Goal: Task Accomplishment & Management: Manage account settings

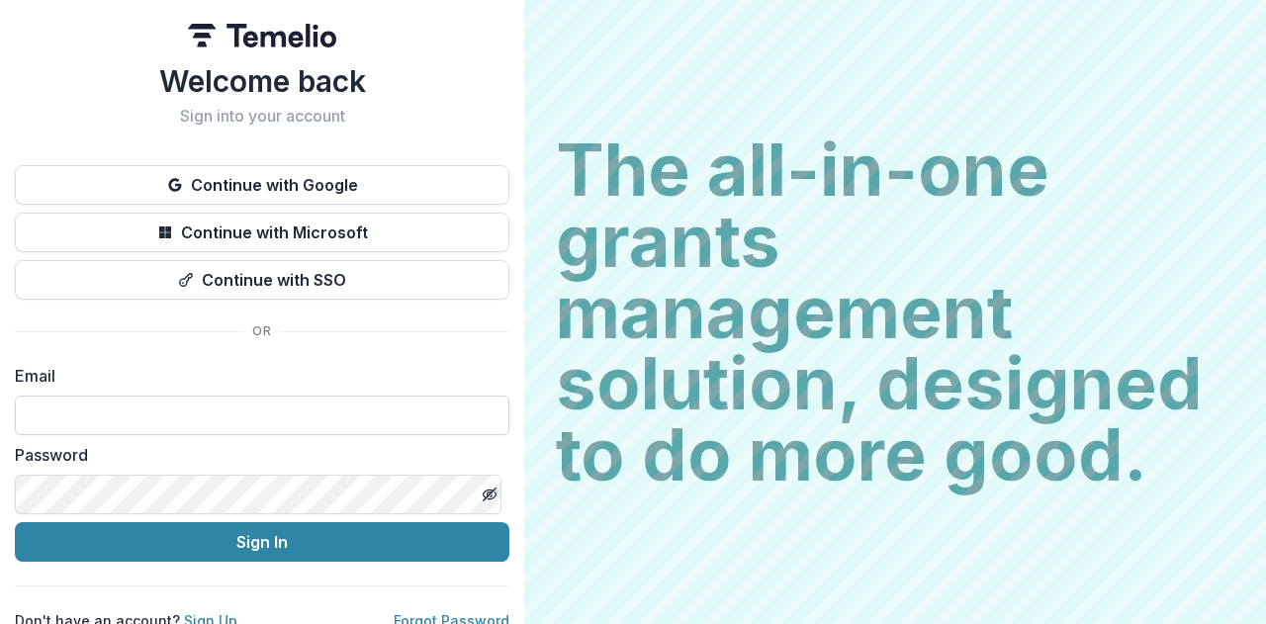
click at [298, 405] on input at bounding box center [262, 416] width 494 height 40
type input "**********"
